Goal: Navigation & Orientation: Find specific page/section

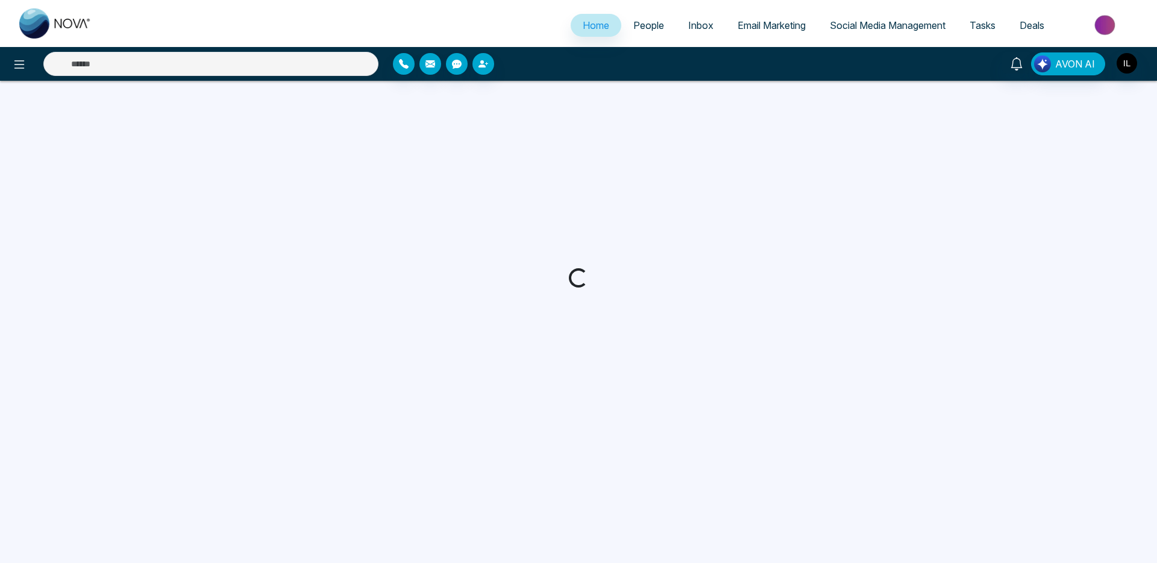
select select "*"
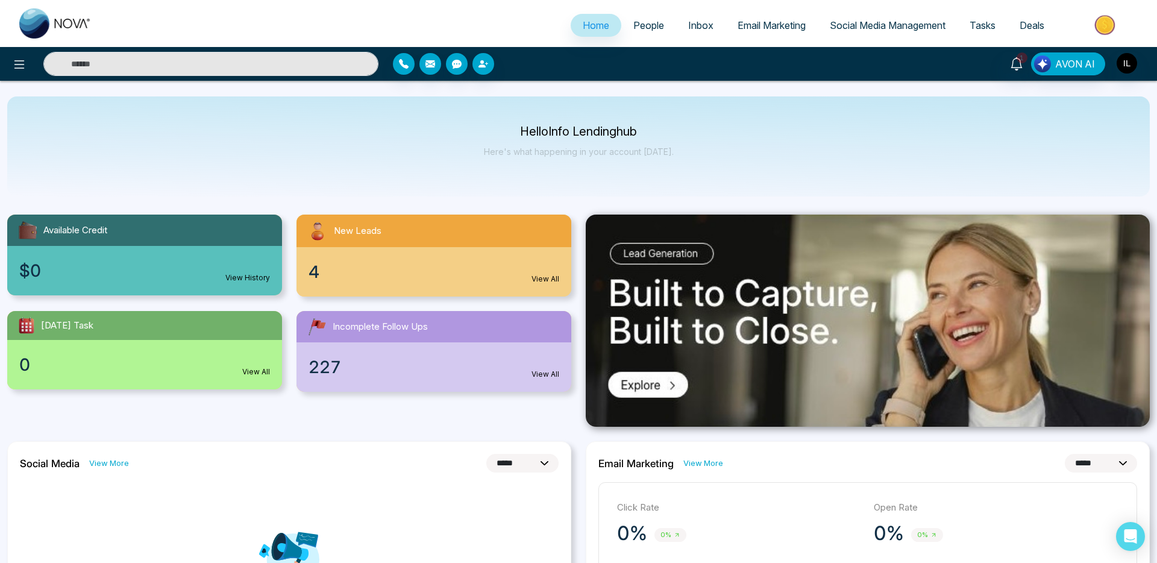
click at [661, 26] on link "People" at bounding box center [648, 25] width 55 height 23
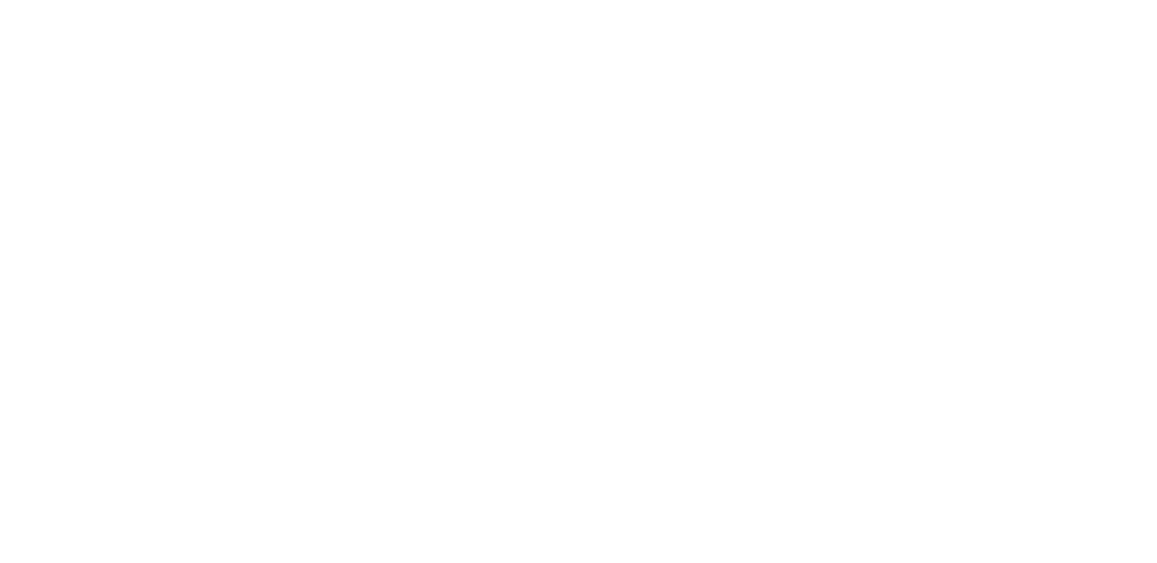
select select "*"
